Goal: Use online tool/utility

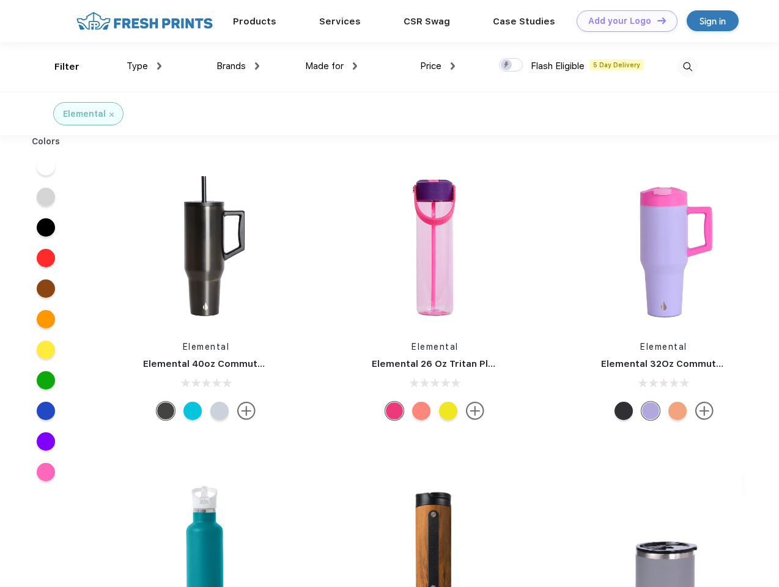
click at [623, 21] on link "Add your Logo Design Tool" at bounding box center [627, 20] width 101 height 21
click at [0, 0] on div "Design Tool" at bounding box center [0, 0] width 0 height 0
click at [656, 20] on link "Add your Logo Design Tool" at bounding box center [627, 20] width 101 height 21
click at [59, 67] on div "Filter" at bounding box center [66, 67] width 25 height 14
click at [144, 66] on span "Type" at bounding box center [137, 66] width 21 height 11
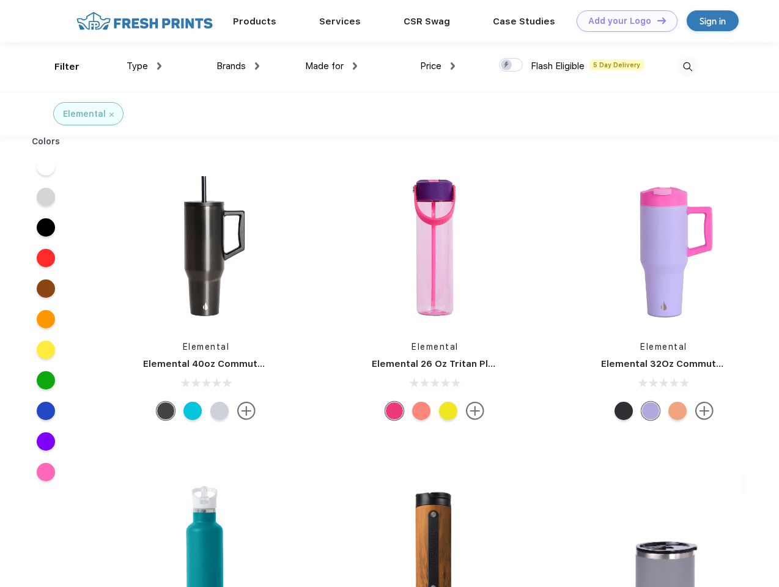
click at [238, 66] on span "Brands" at bounding box center [230, 66] width 29 height 11
click at [331, 66] on span "Made for" at bounding box center [324, 66] width 39 height 11
click at [438, 66] on span "Price" at bounding box center [430, 66] width 21 height 11
click at [511, 65] on div at bounding box center [511, 64] width 24 height 13
click at [507, 65] on input "checkbox" at bounding box center [503, 61] width 8 height 8
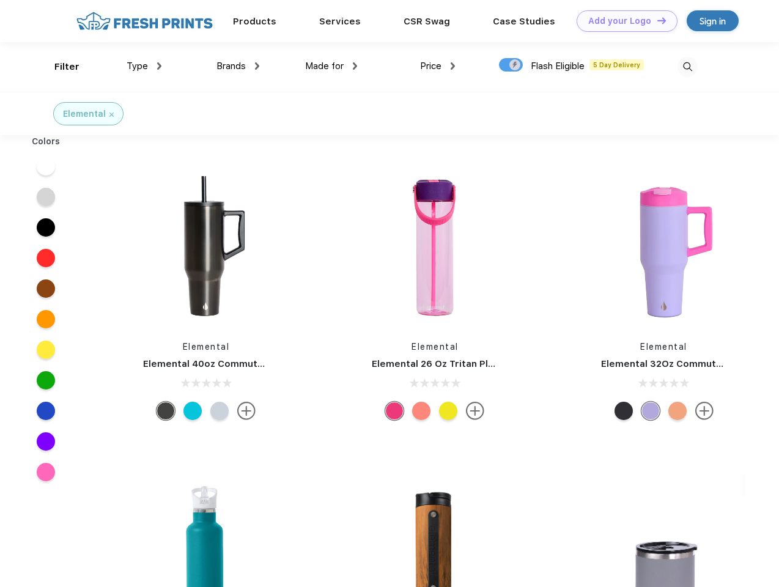
click at [687, 67] on img at bounding box center [688, 67] width 20 height 20
